Goal: Book appointment/travel/reservation

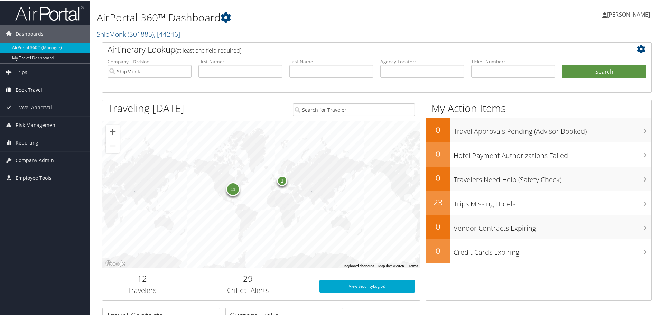
click at [36, 85] on span "Book Travel" at bounding box center [29, 89] width 27 height 17
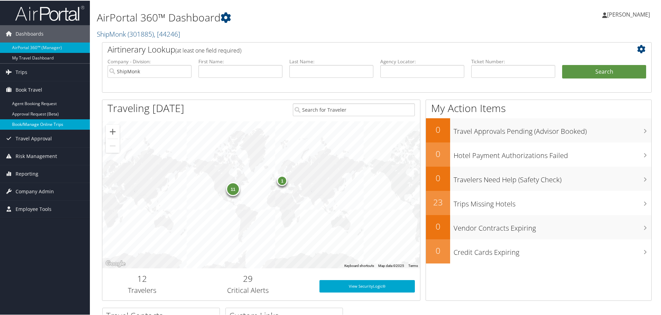
click at [37, 121] on link "Book/Manage Online Trips" at bounding box center [45, 124] width 90 height 10
